Goal: Task Accomplishment & Management: Manage account settings

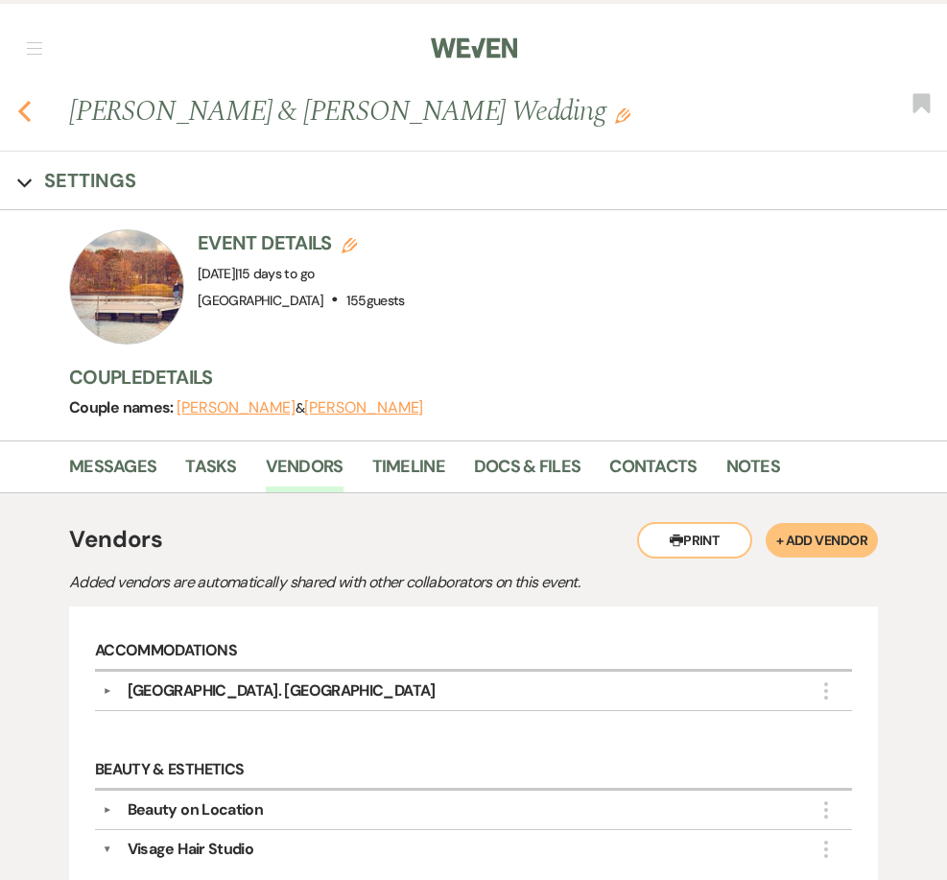
click at [15, 111] on div "Previous [PERSON_NAME] & [PERSON_NAME] Wedding Edit Bookmark" at bounding box center [468, 121] width 957 height 60
click at [20, 110] on use "button" at bounding box center [24, 111] width 12 height 21
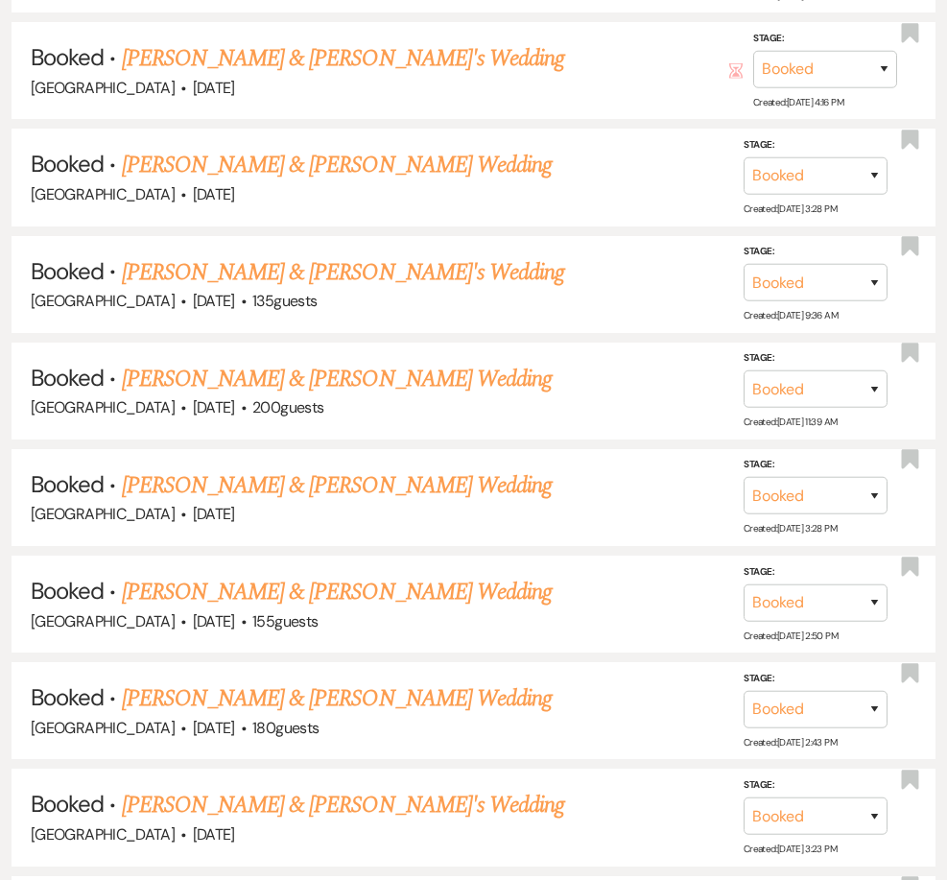
scroll to position [3839, 0]
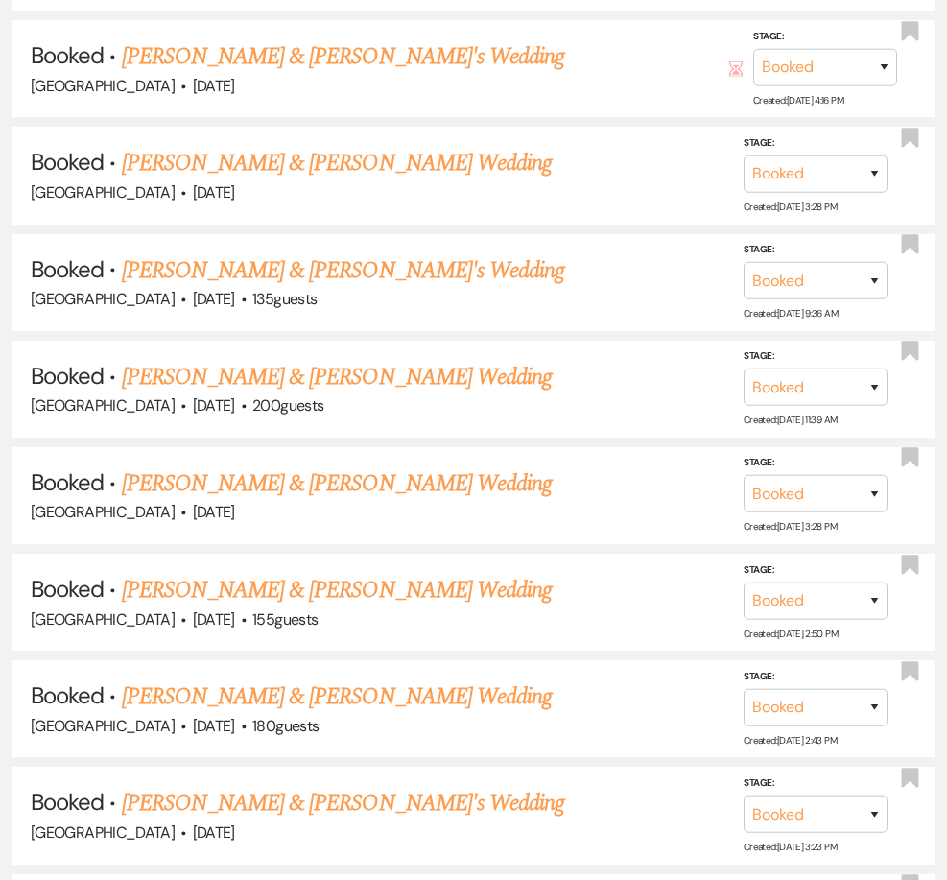
drag, startPoint x: 192, startPoint y: 590, endPoint x: 322, endPoint y: 477, distance: 172.8
click at [192, 590] on link "[PERSON_NAME] & [PERSON_NAME] Wedding" at bounding box center [337, 590] width 430 height 35
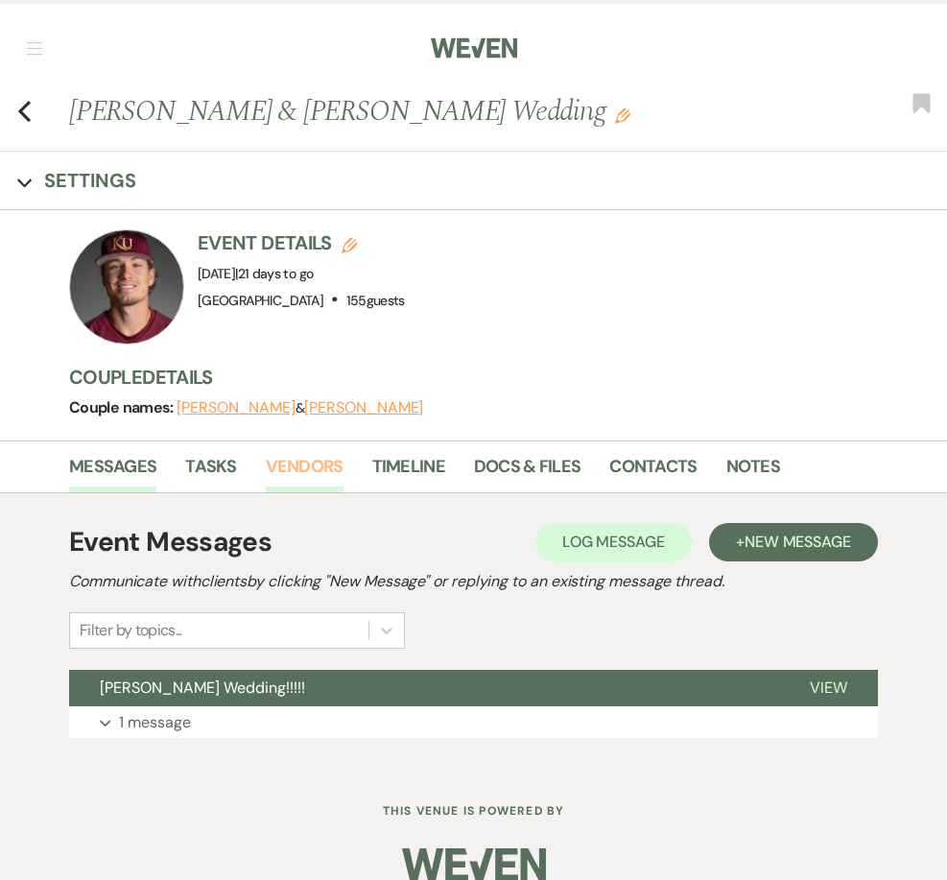
click at [303, 466] on link "Vendors" at bounding box center [305, 472] width 78 height 39
